Goal: Find specific page/section: Find specific page/section

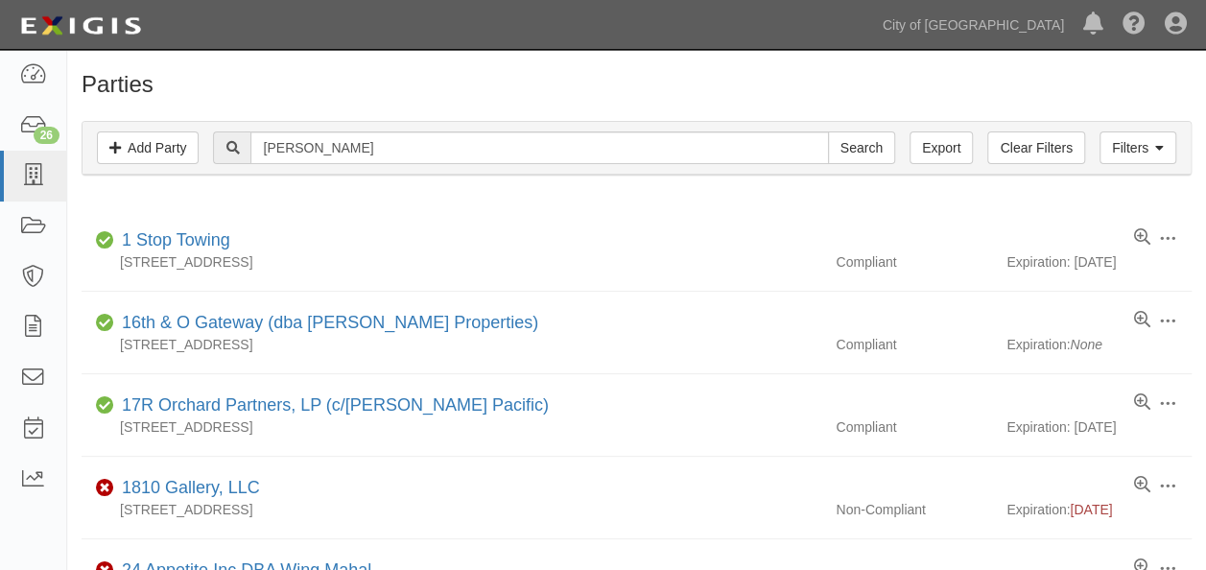
type input "[PERSON_NAME]"
click at [828, 131] on input "Search" at bounding box center [861, 147] width 67 height 33
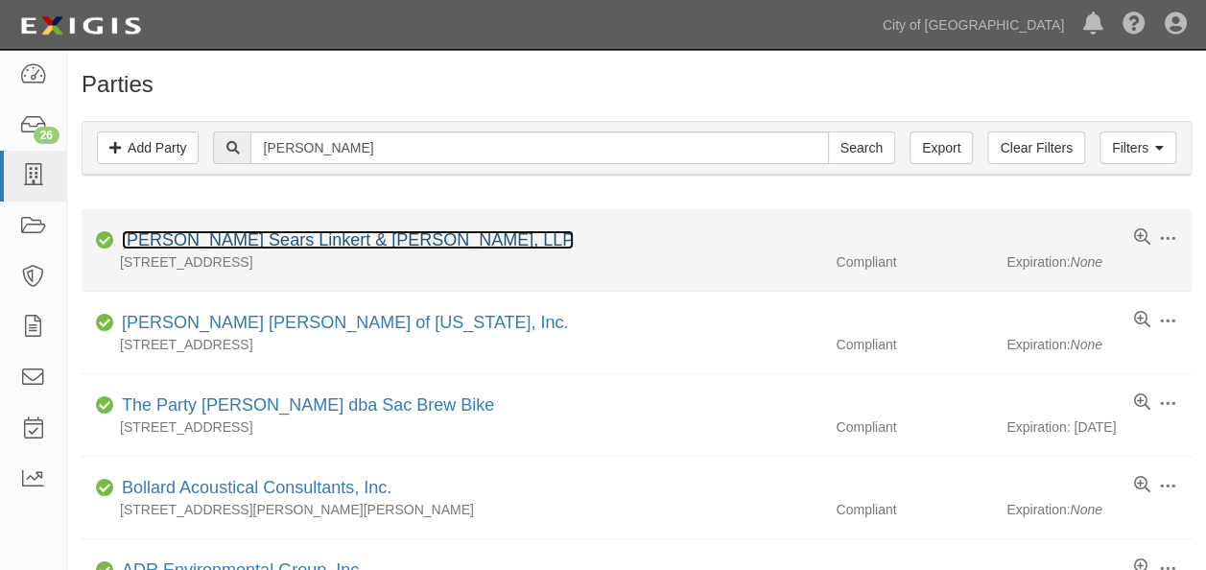
click at [266, 238] on link "[PERSON_NAME] Sears Linkert & [PERSON_NAME], LLP" at bounding box center [348, 239] width 452 height 19
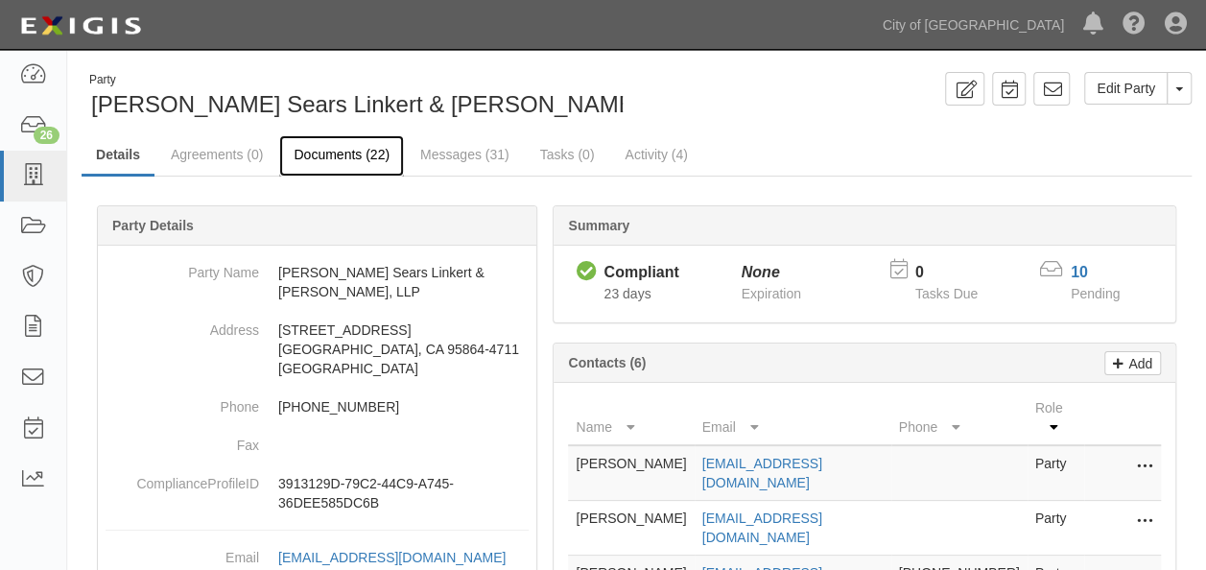
click at [336, 155] on link "Documents (22)" at bounding box center [341, 155] width 125 height 41
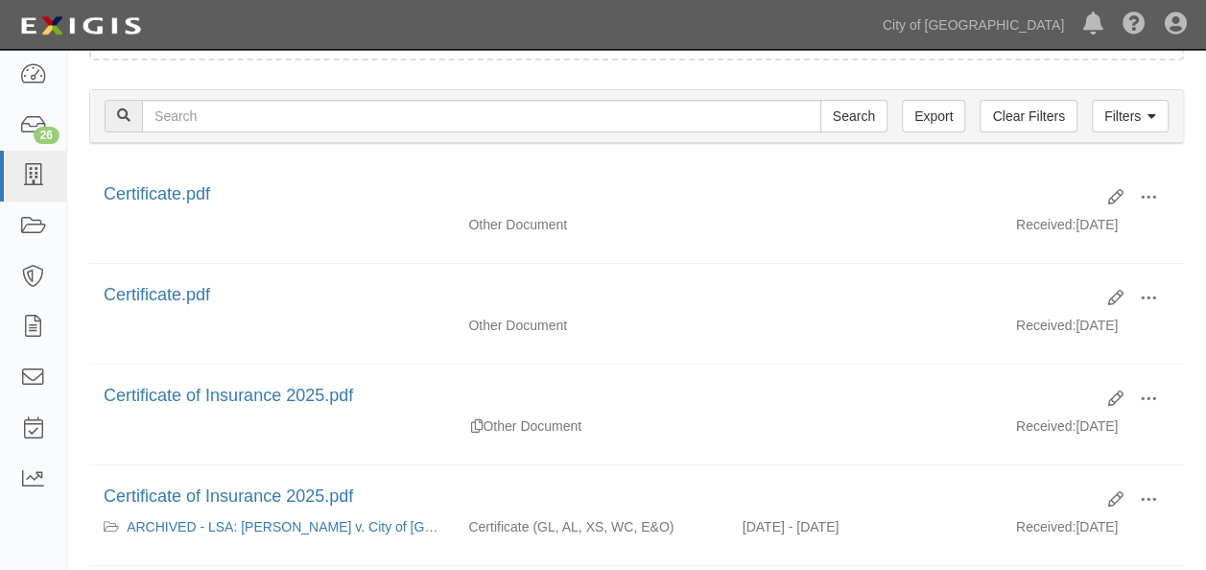
scroll to position [213, 0]
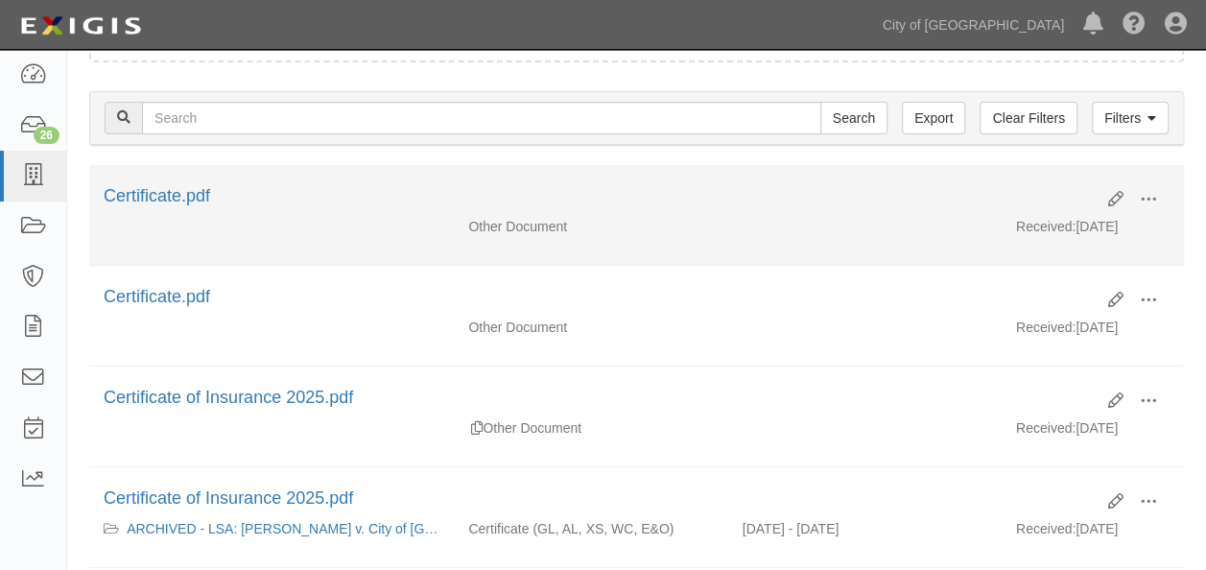
click at [163, 212] on div "Edit View View details Archive Delete Certificate.pdf" at bounding box center [636, 200] width 1095 height 33
click at [168, 198] on link "Certificate.pdf" at bounding box center [157, 195] width 107 height 19
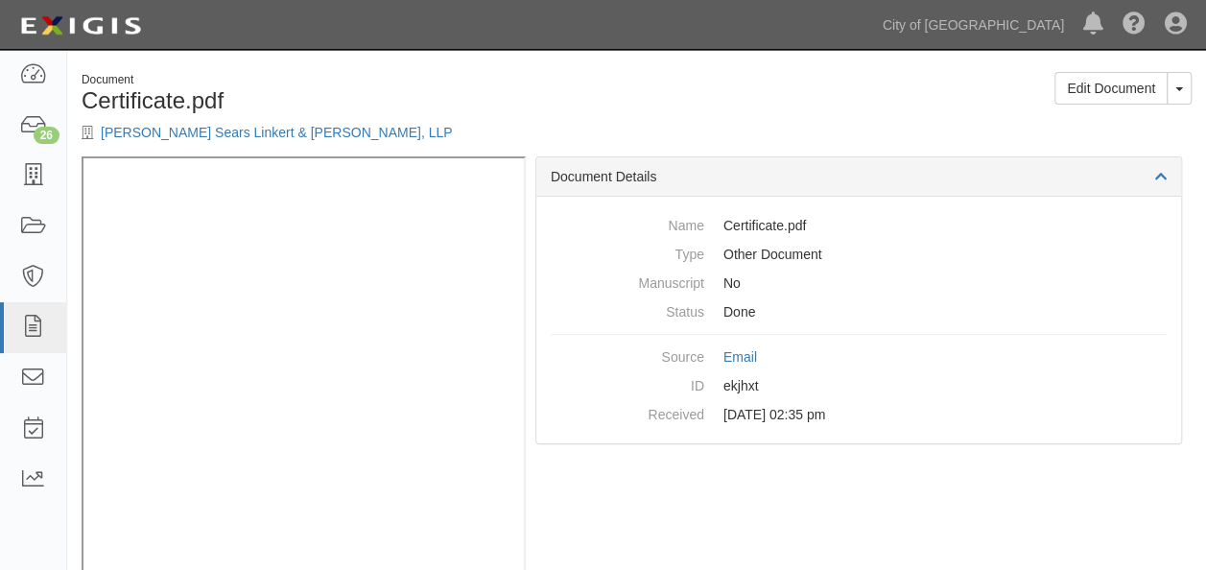
scroll to position [53, 0]
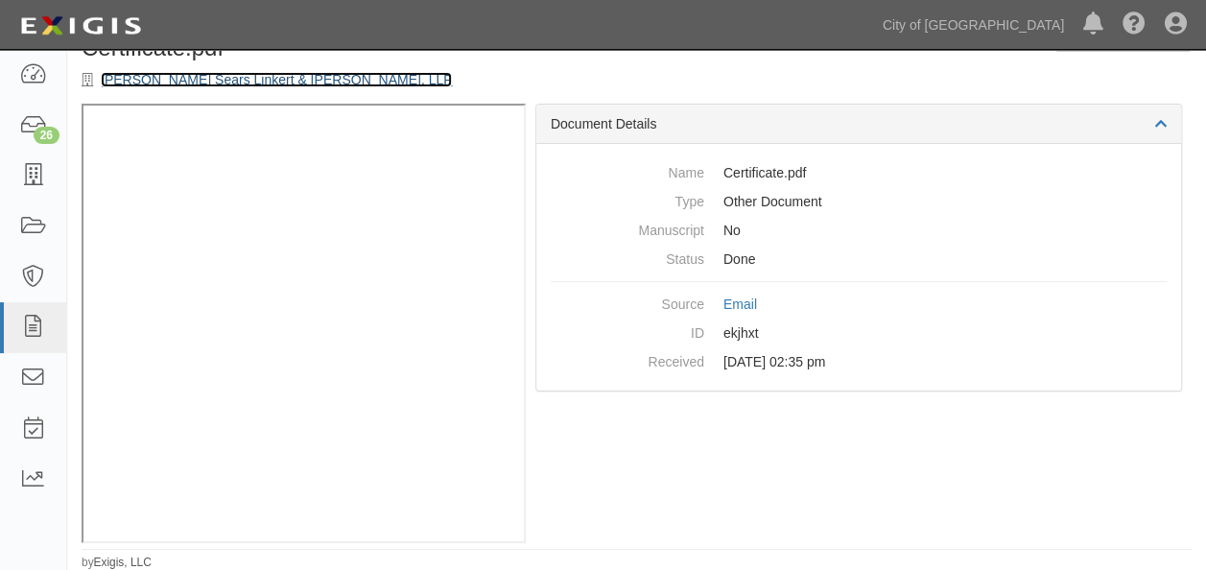
click at [200, 79] on link "[PERSON_NAME] Sears Linkert & [PERSON_NAME], LLP" at bounding box center [276, 79] width 351 height 15
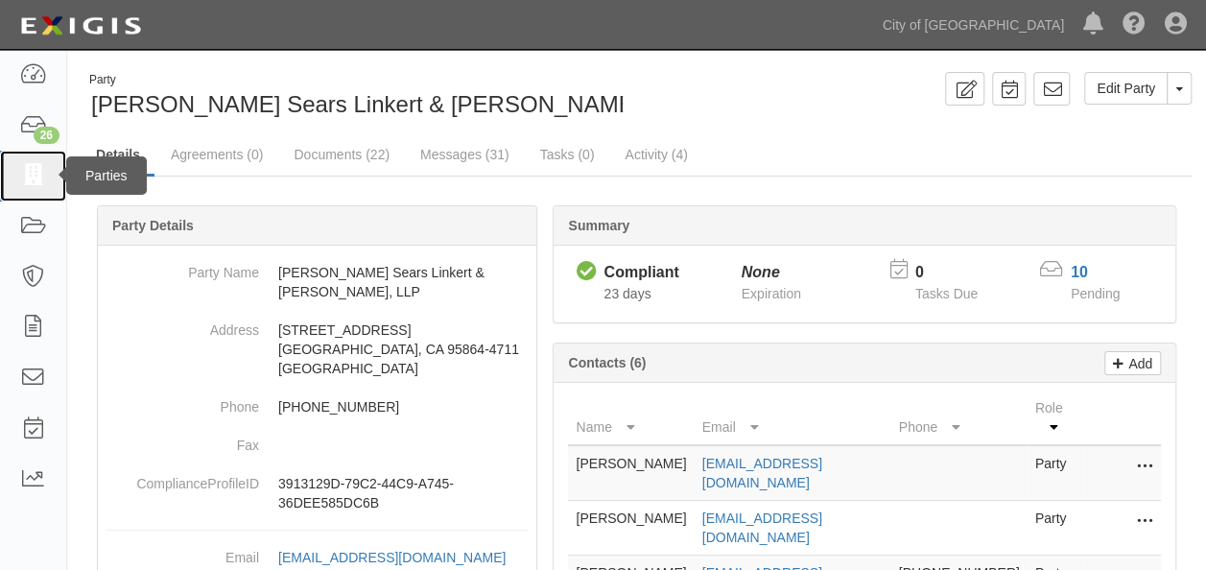
click at [36, 180] on icon at bounding box center [32, 176] width 27 height 22
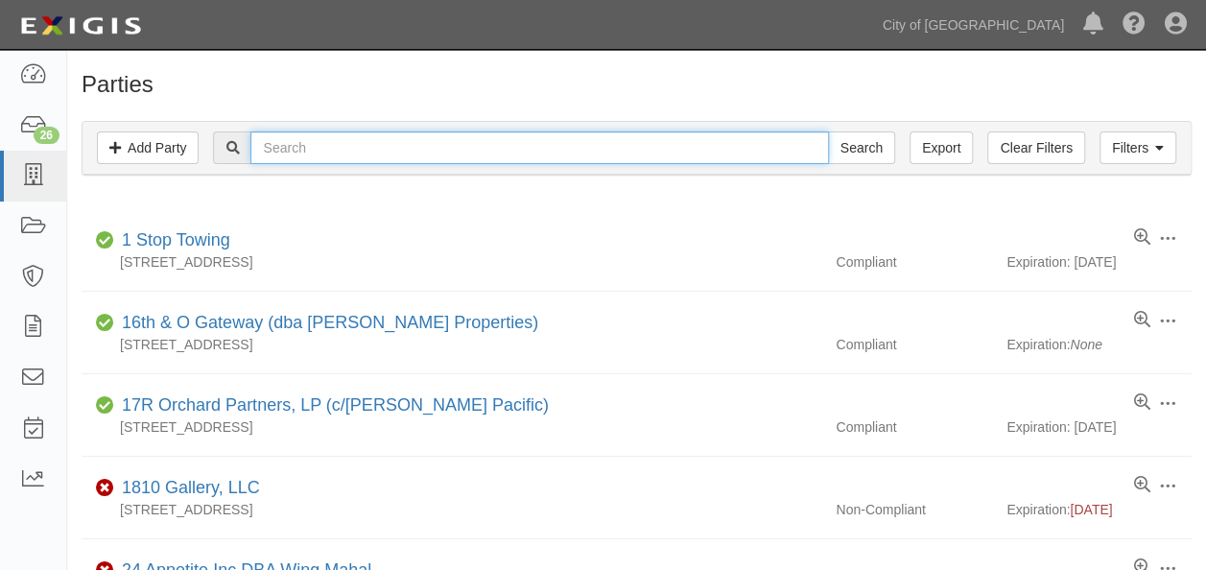
click at [332, 132] on input "text" at bounding box center [539, 147] width 578 height 33
type input "[PERSON_NAME]"
click at [828, 131] on input "Search" at bounding box center [861, 147] width 67 height 33
